Goal: Complete application form

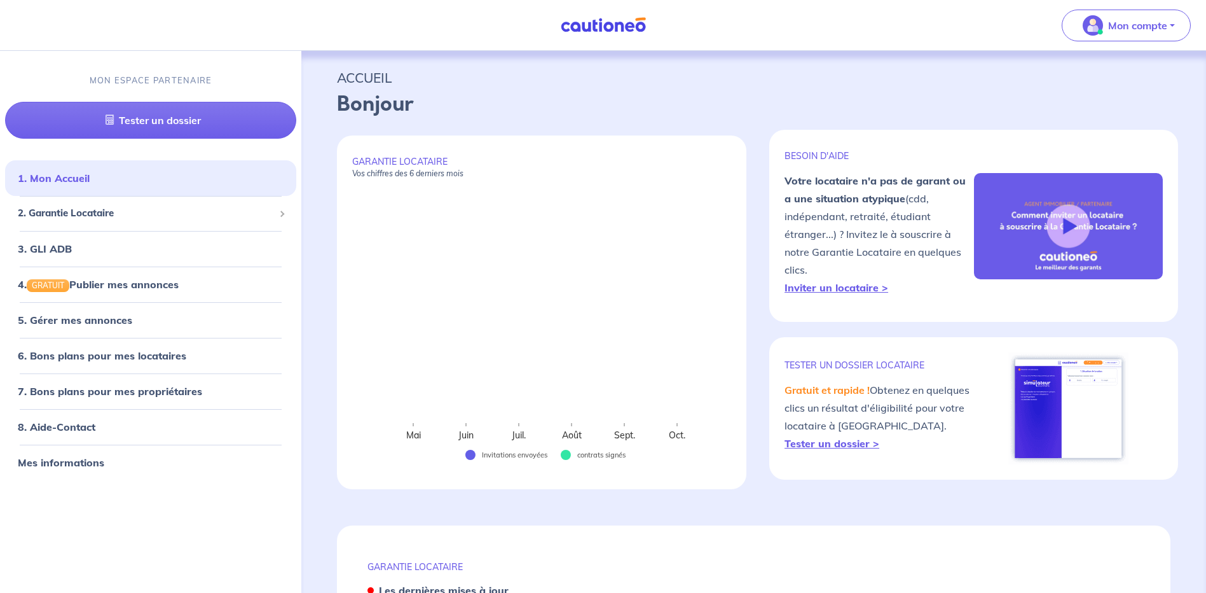
select select "FR"
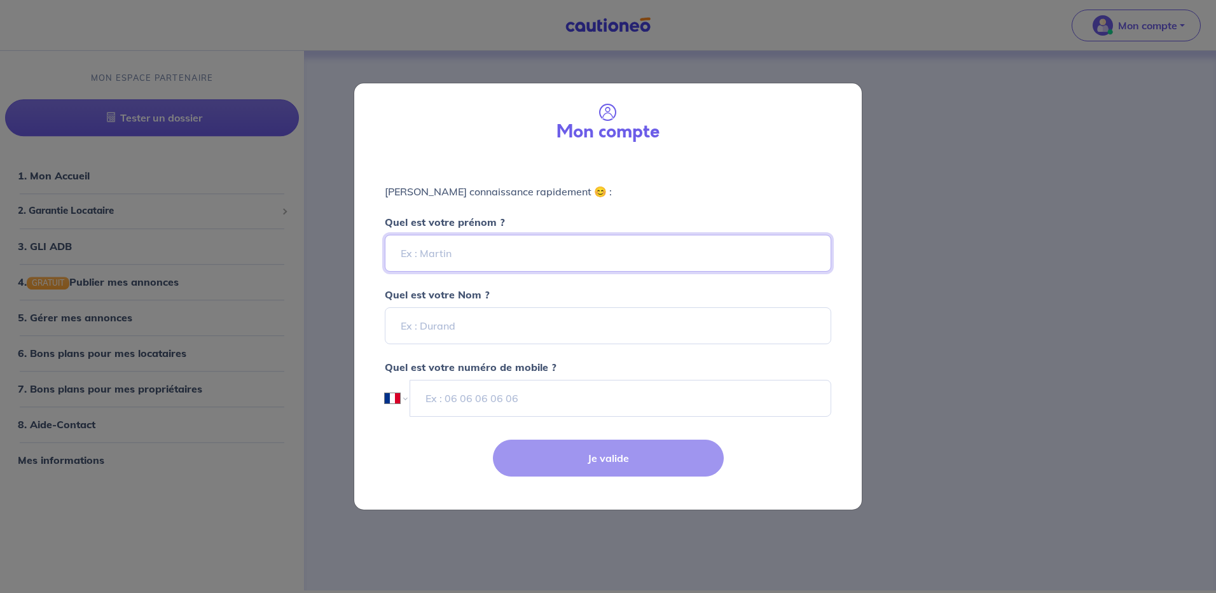
click at [500, 251] on input "Quel est votre prénom ?" at bounding box center [608, 253] width 446 height 37
type input "[PERSON_NAME]"
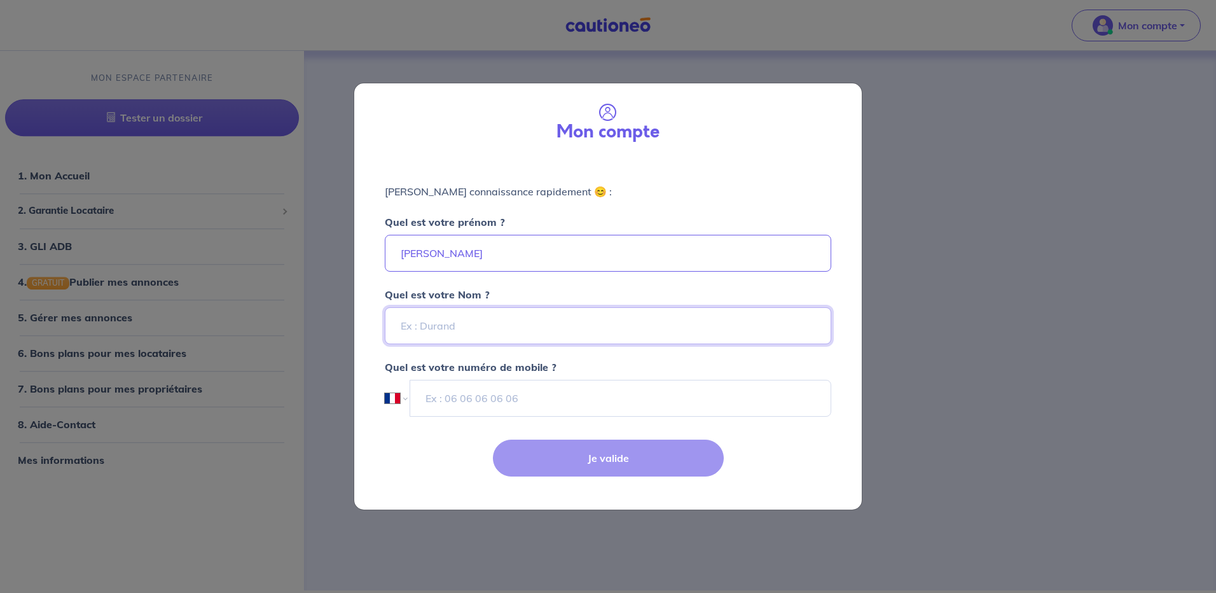
click at [676, 317] on input "Quel est votre Nom ?" at bounding box center [608, 325] width 446 height 37
type input "ANDRLE"
click at [790, 399] on input "tel" at bounding box center [620, 398] width 422 height 37
click at [404, 399] on select "International [GEOGRAPHIC_DATA] [GEOGRAPHIC_DATA] [GEOGRAPHIC_DATA] [GEOGRAPHIC…" at bounding box center [396, 398] width 22 height 37
select select "GP"
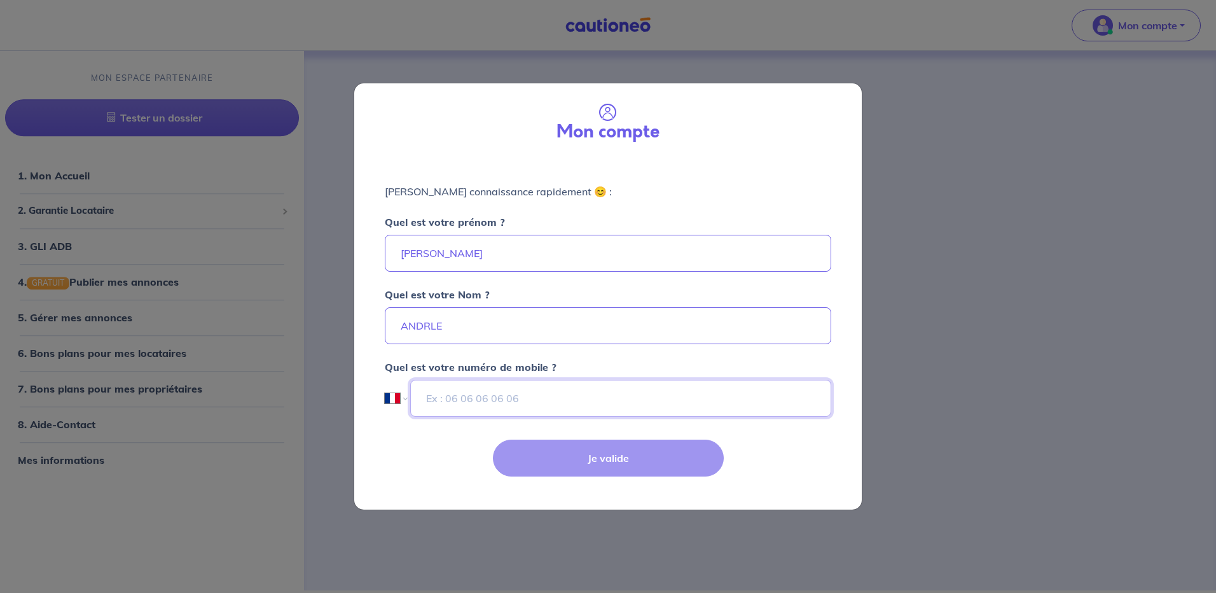
click at [385, 380] on select "International [GEOGRAPHIC_DATA] [GEOGRAPHIC_DATA] [GEOGRAPHIC_DATA] [GEOGRAPHIC…" at bounding box center [396, 398] width 22 height 37
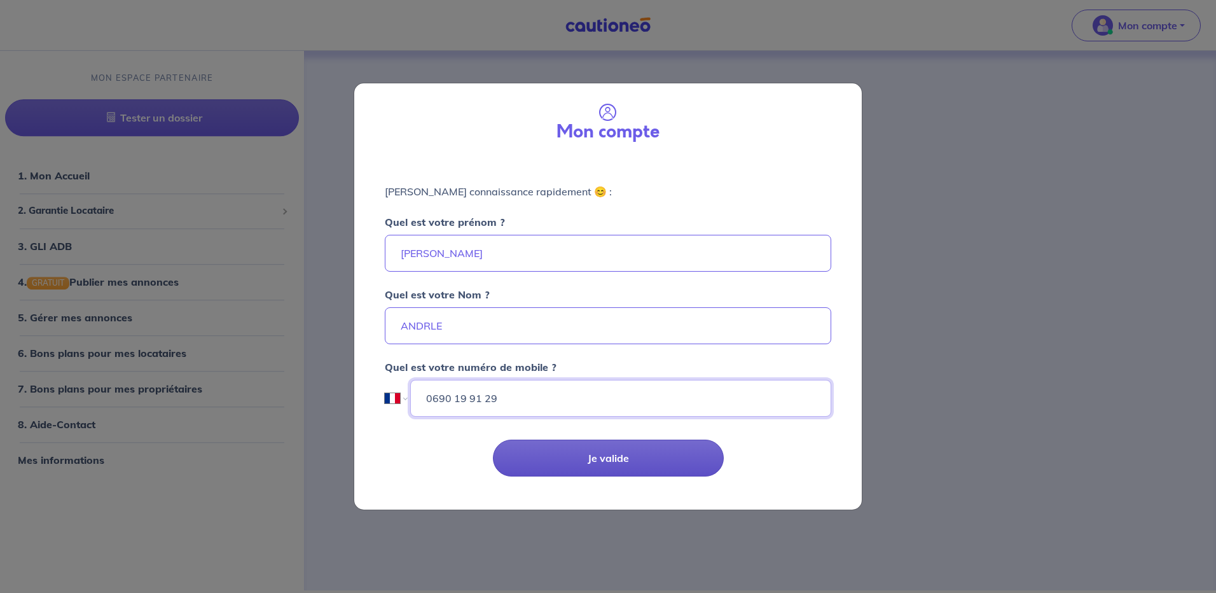
type input "0690 19 91 29"
drag, startPoint x: 628, startPoint y: 456, endPoint x: 589, endPoint y: 446, distance: 40.6
click at [628, 456] on button "Je valide" at bounding box center [608, 457] width 231 height 37
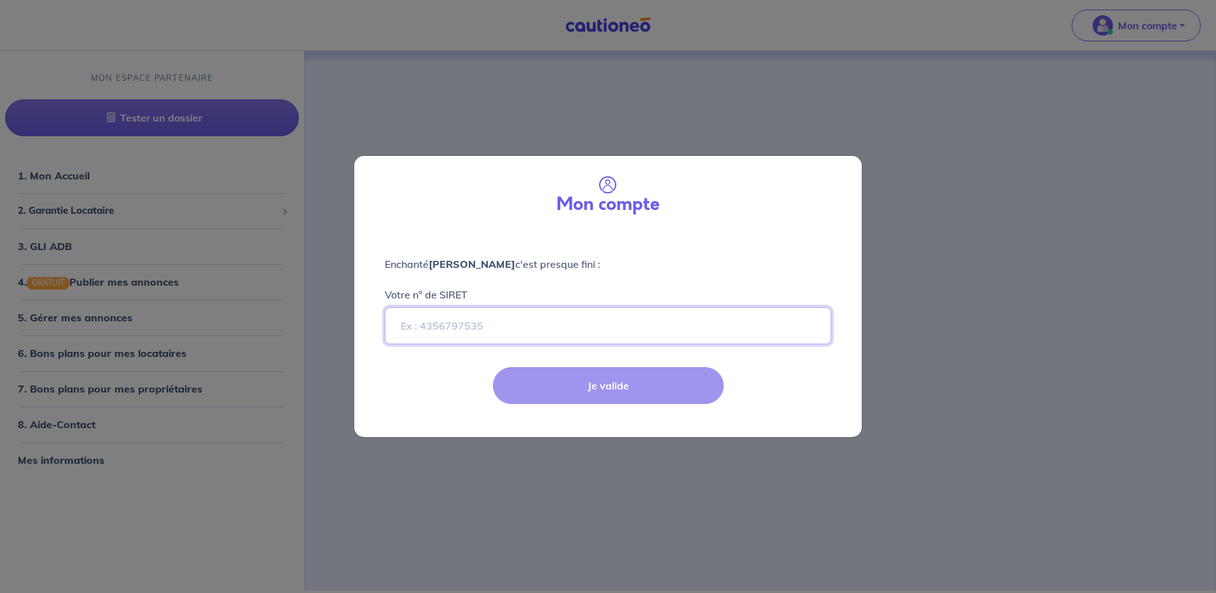
click at [462, 330] on input "Votre n° de SIRET" at bounding box center [608, 325] width 446 height 37
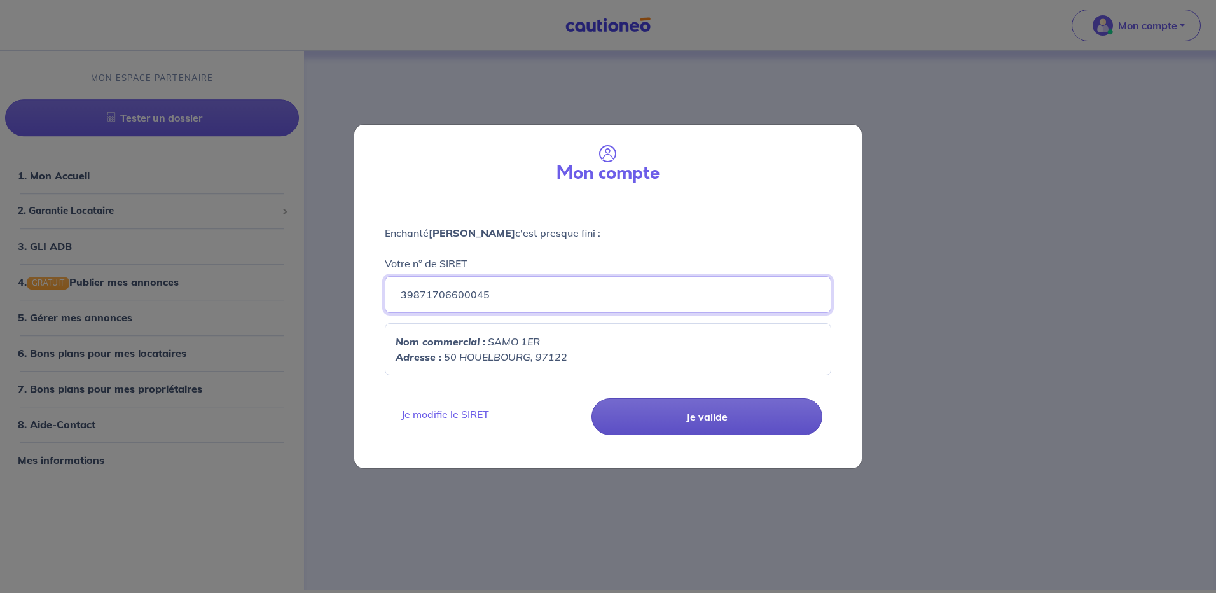
type input "39871706600045"
click at [702, 415] on button "Je valide" at bounding box center [706, 416] width 231 height 37
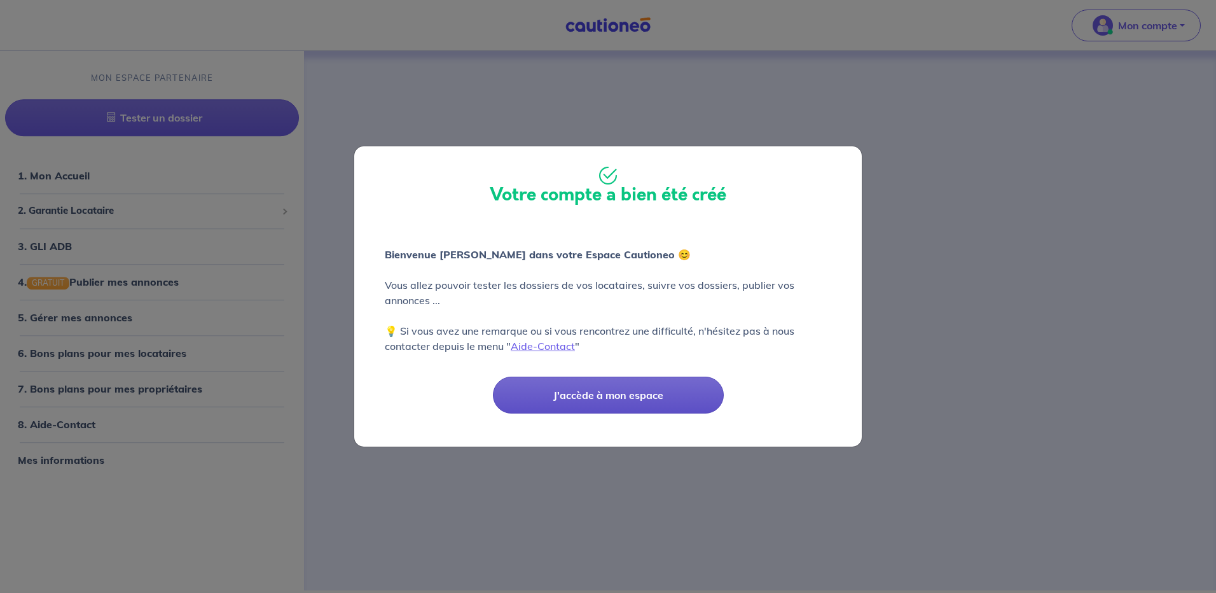
click at [624, 397] on button "J'accède à mon espace" at bounding box center [608, 394] width 231 height 37
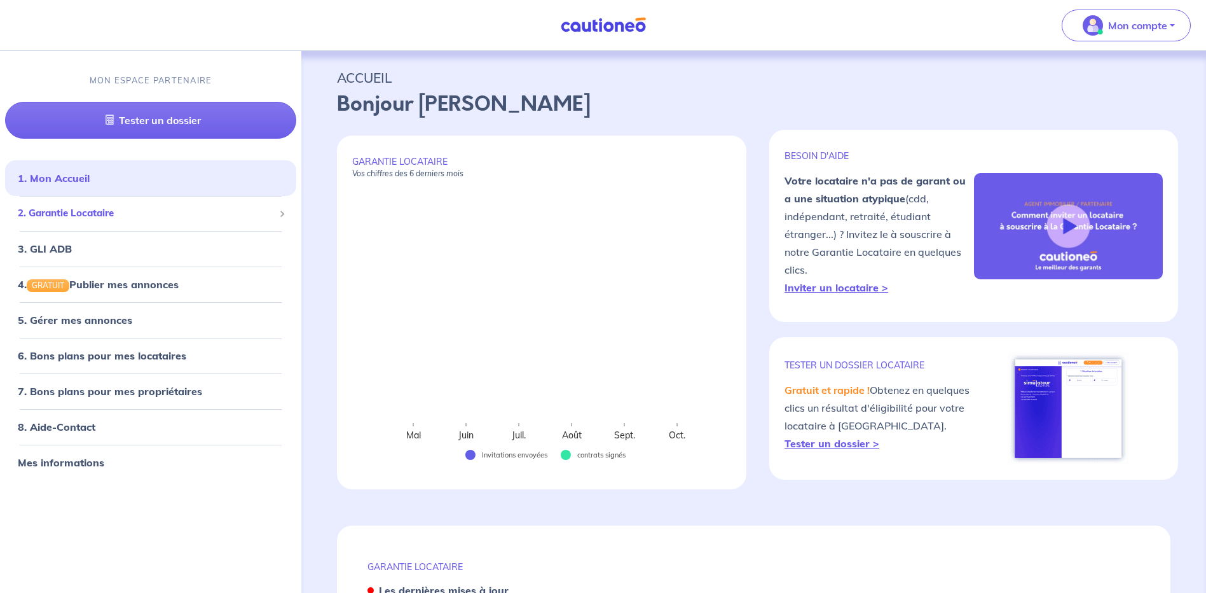
click at [144, 219] on span "2. Garantie Locataire" at bounding box center [146, 213] width 256 height 15
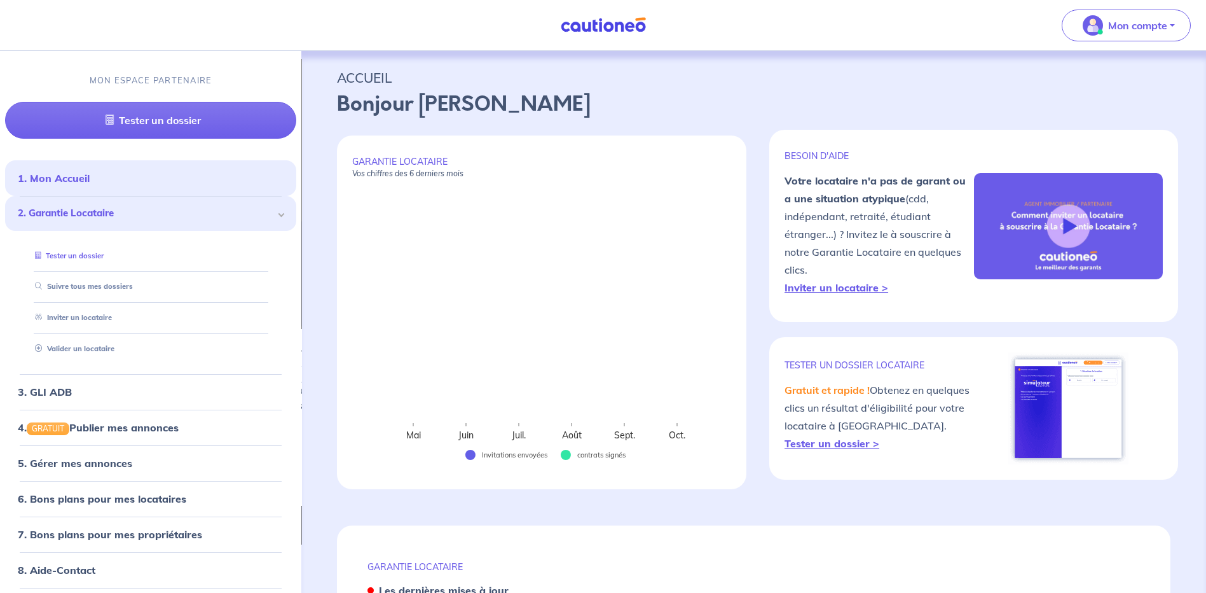
click at [97, 251] on link "Tester un dossier" at bounding box center [67, 255] width 74 height 9
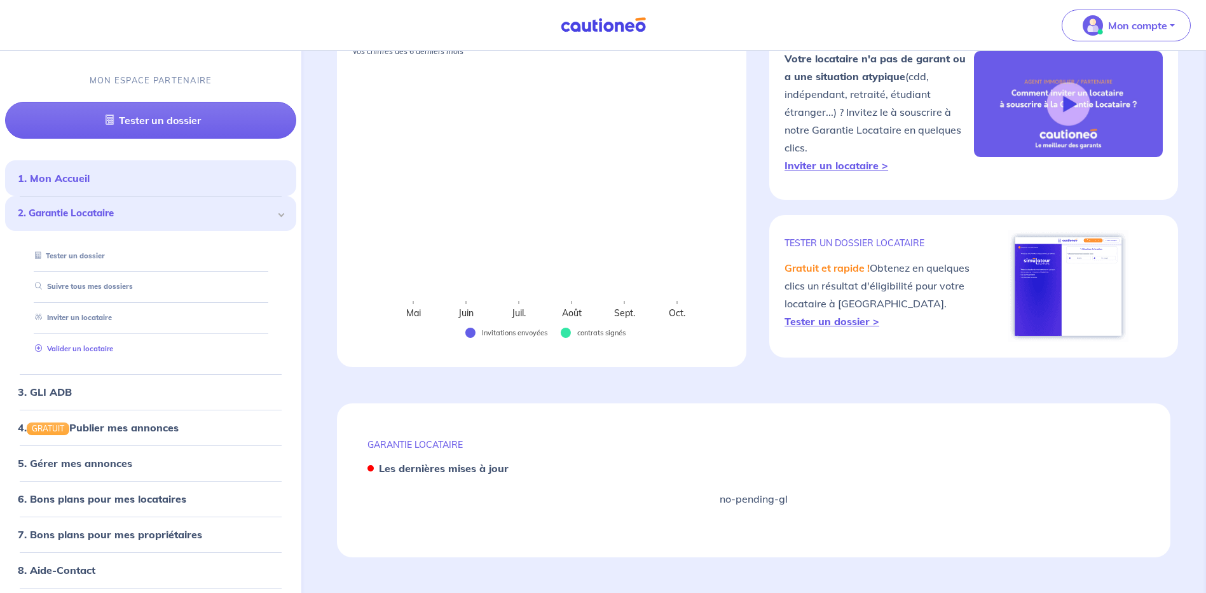
click at [77, 344] on link "Valider un locataire" at bounding box center [71, 348] width 83 height 9
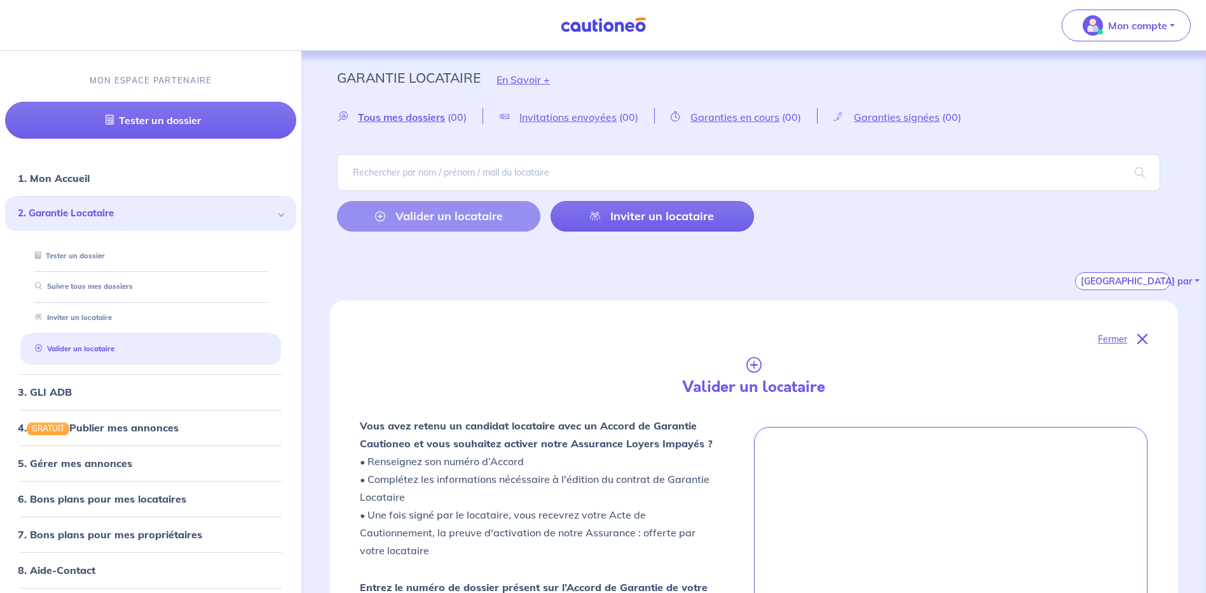
scroll to position [64, 0]
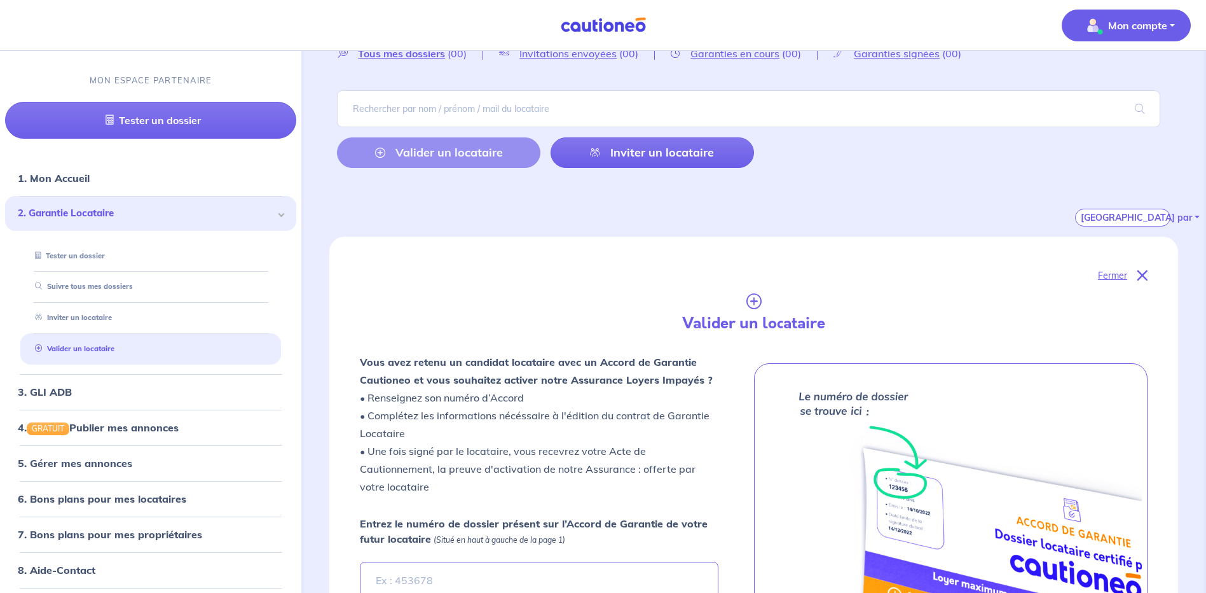
click at [1114, 24] on p "Mon compte" at bounding box center [1137, 25] width 59 height 15
click at [1102, 76] on link "Mes informations" at bounding box center [1113, 79] width 102 height 20
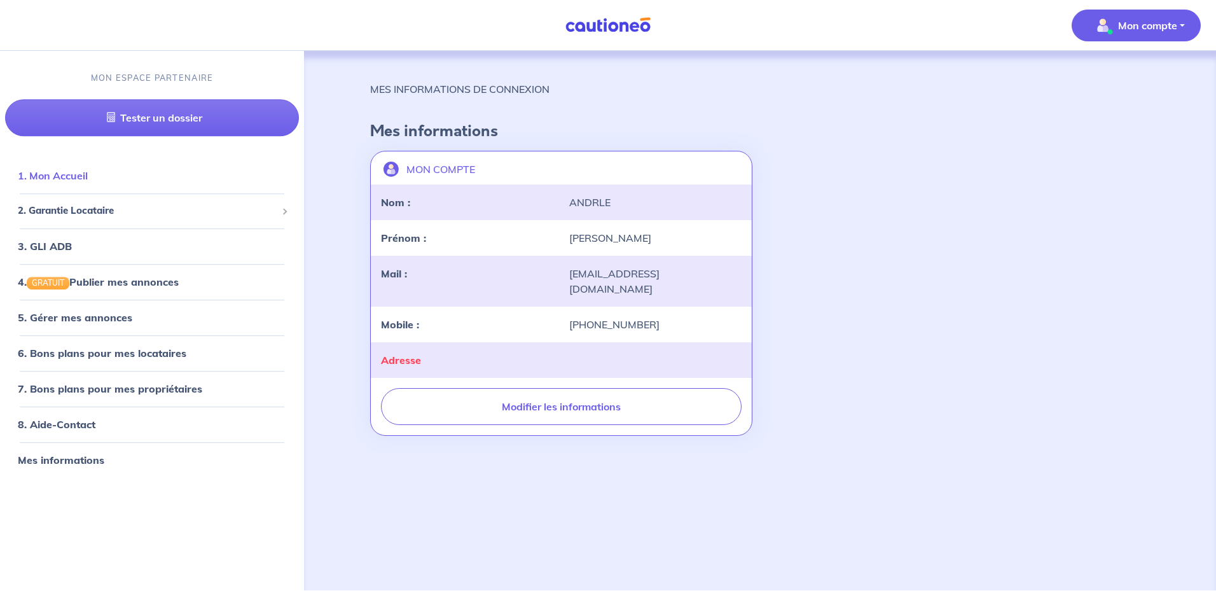
click at [88, 179] on link "1. Mon Accueil" at bounding box center [53, 175] width 70 height 13
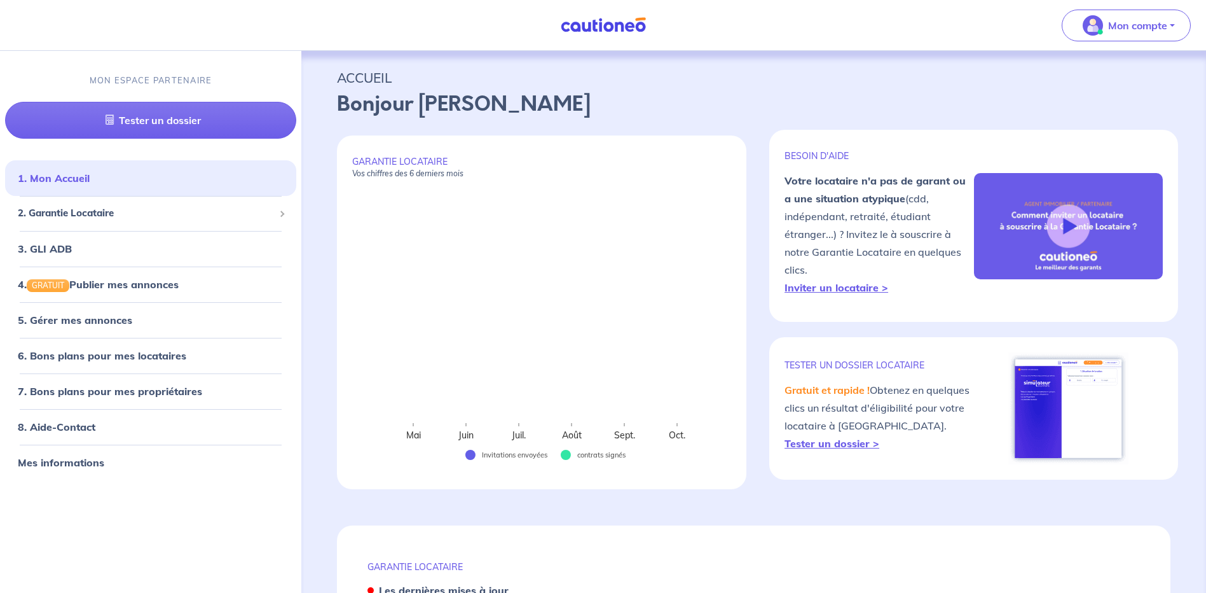
click at [587, 33] on link at bounding box center [603, 25] width 95 height 22
